Goal: Answer question/provide support

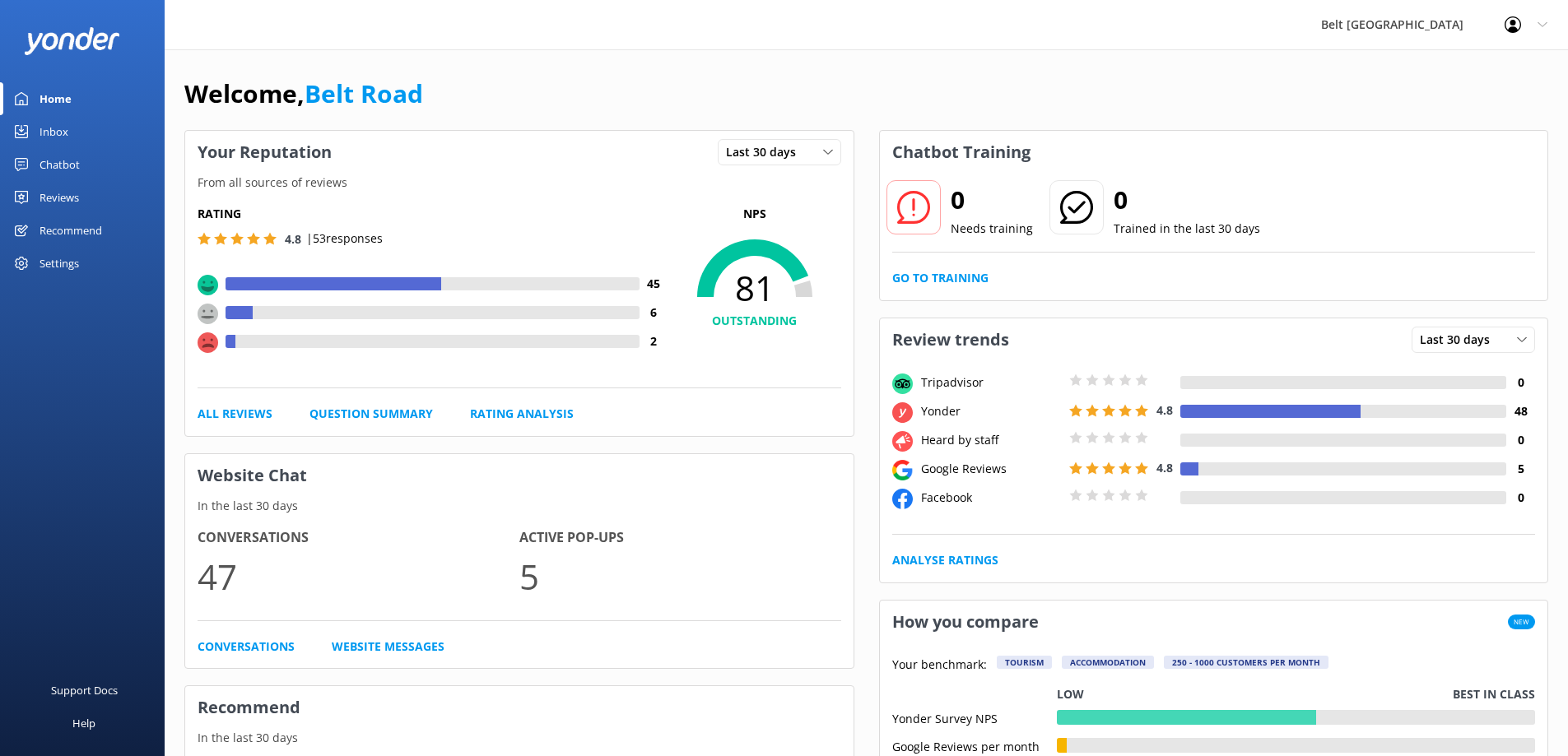
click at [96, 162] on link "Chatbot" at bounding box center [83, 164] width 165 height 33
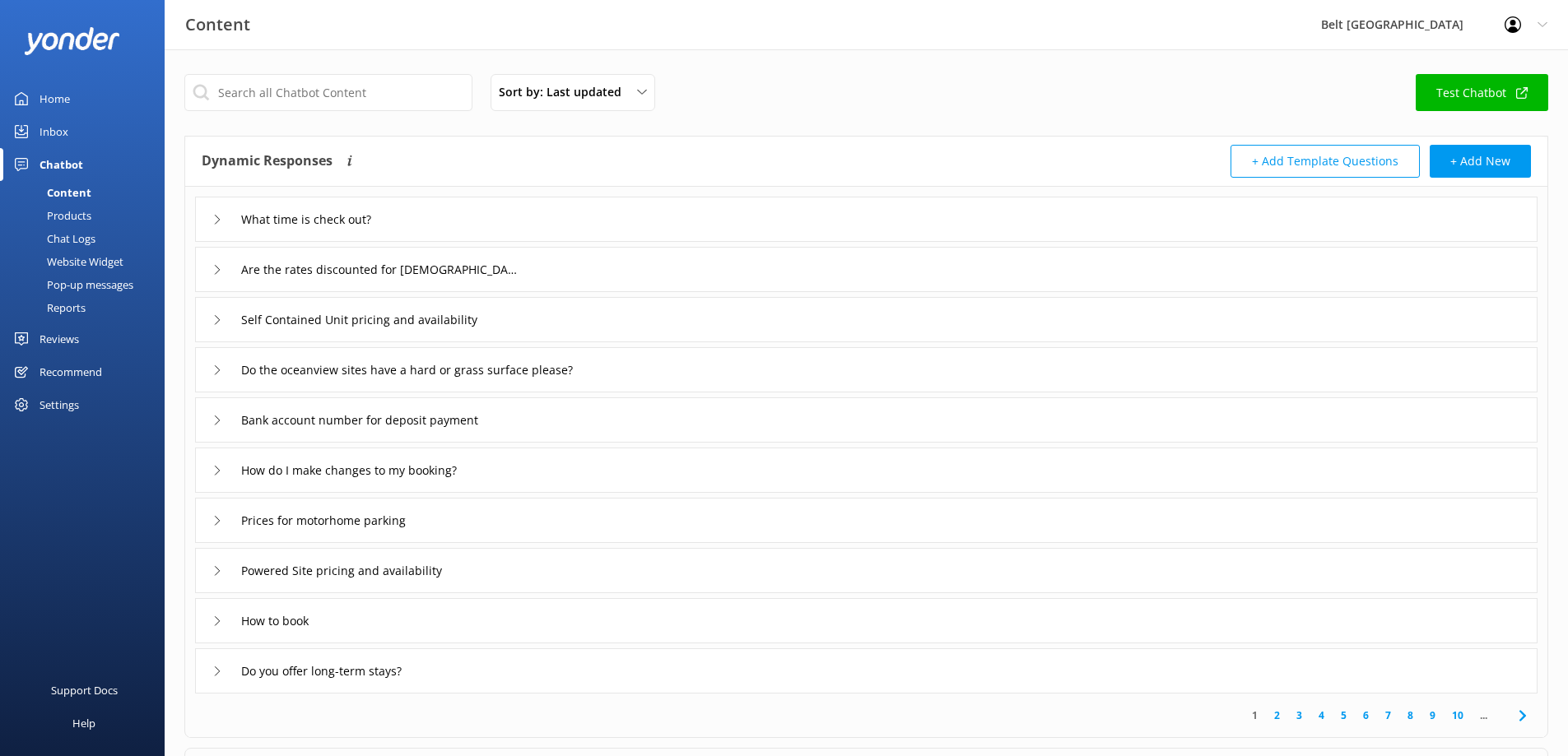
click at [93, 125] on link "Inbox" at bounding box center [83, 131] width 165 height 33
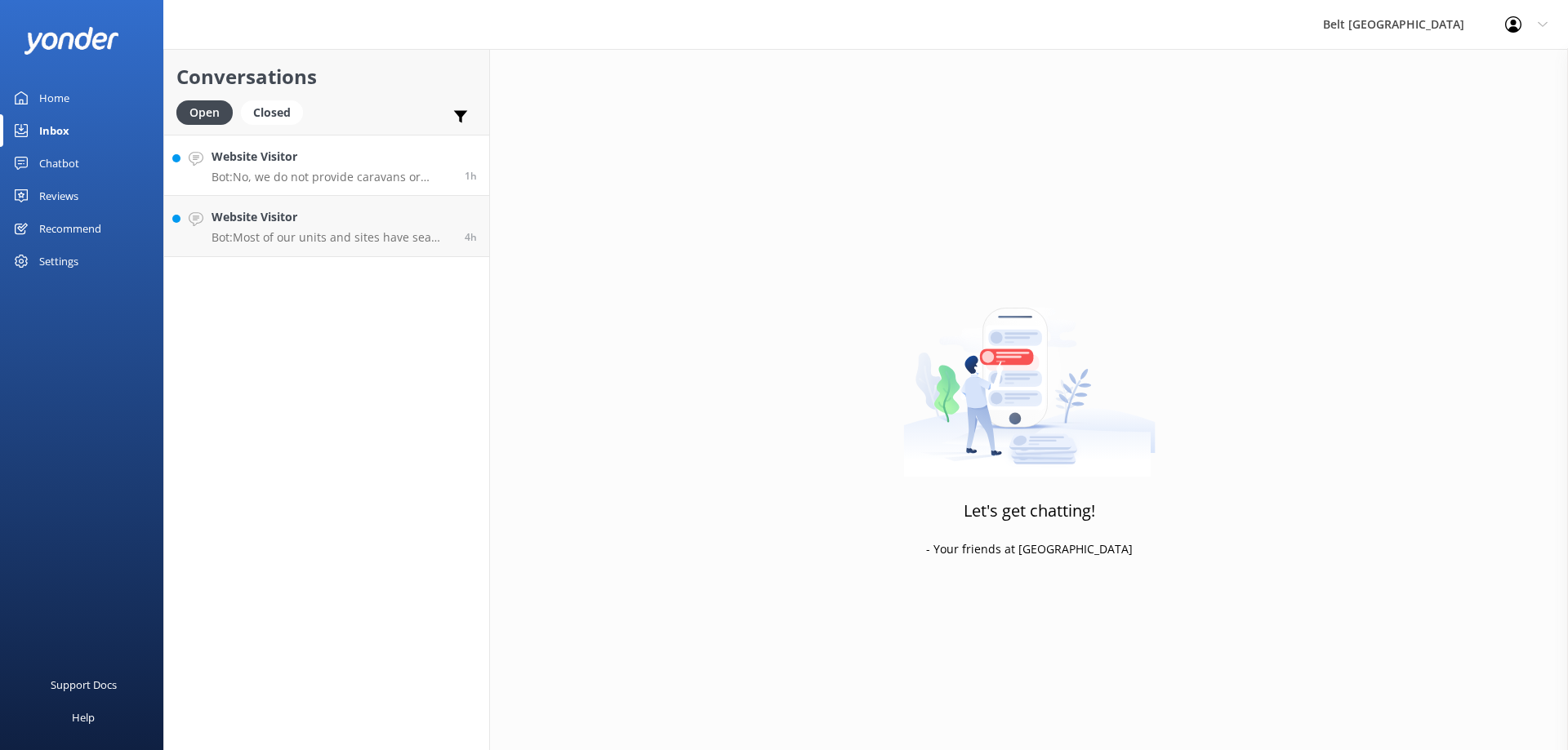
click at [357, 166] on div "Website Visitor Bot: No, we do not provide caravans or motorhomes." at bounding box center [332, 165] width 241 height 35
